Goal: Transaction & Acquisition: Purchase product/service

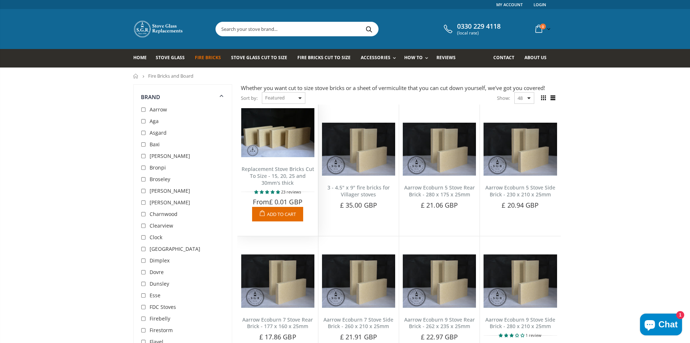
click at [274, 145] on img at bounding box center [277, 132] width 73 height 49
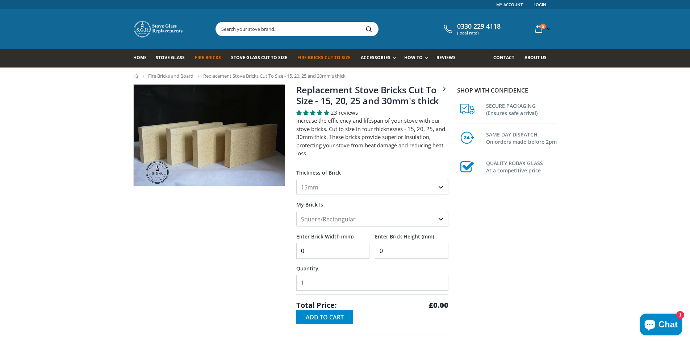
click at [364, 188] on select "15mm 20mm 25mm 30mm" at bounding box center [372, 187] width 152 height 16
select select "30mm"
click at [296, 179] on select "15mm 20mm 25mm 30mm" at bounding box center [372, 187] width 152 height 16
click at [344, 220] on select "Square/Rectangular Shaped (+£8)" at bounding box center [372, 219] width 152 height 16
click at [296, 211] on select "Square/Rectangular Shaped (+£8)" at bounding box center [372, 219] width 152 height 16
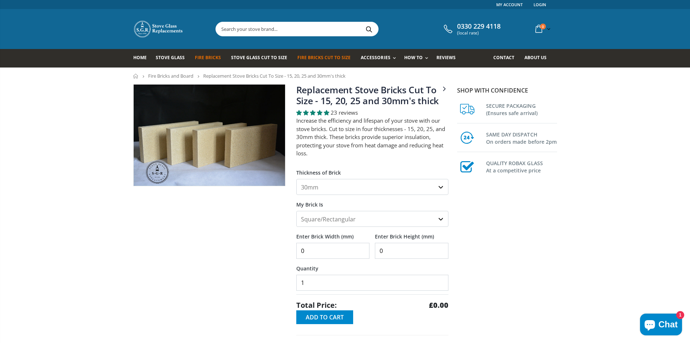
click at [345, 247] on input "0" at bounding box center [333, 250] width 74 height 16
type input "340"
click at [393, 250] on input "0" at bounding box center [412, 250] width 74 height 16
click at [393, 256] on input "19" at bounding box center [412, 250] width 74 height 16
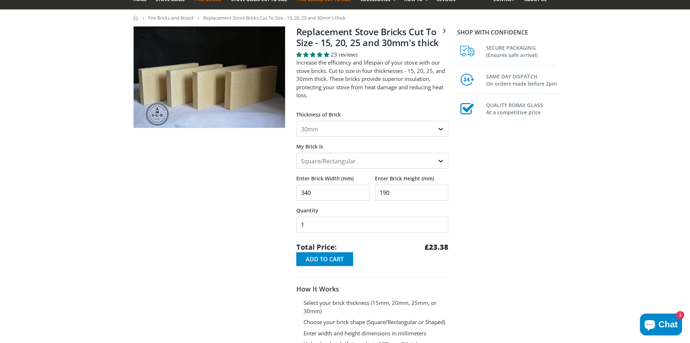
scroll to position [72, 0]
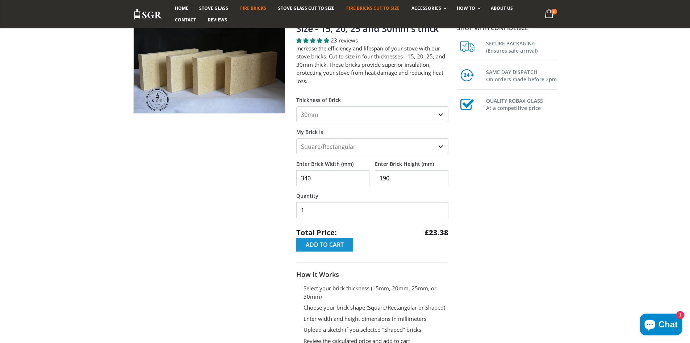
type input "190"
click at [336, 246] on span "Add to Cart" at bounding box center [325, 244] width 38 height 8
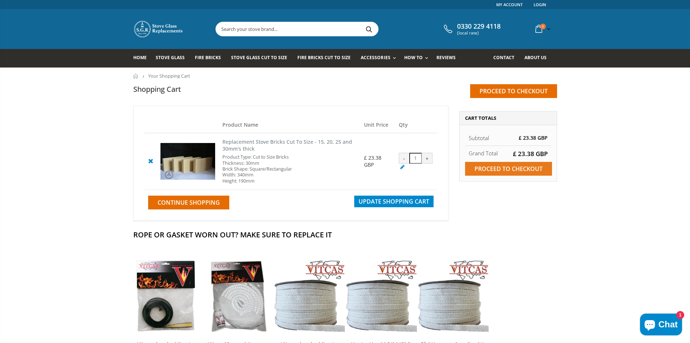
click at [491, 169] on input "Proceed to checkout" at bounding box center [508, 169] width 87 height 14
